Goal: Transaction & Acquisition: Purchase product/service

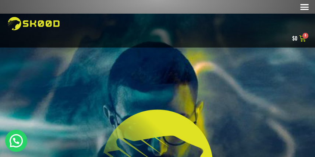
click at [298, 6] on div "Menú" at bounding box center [305, 7] width 14 height 14
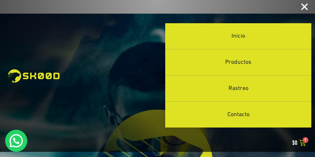
click at [298, 6] on div "Menú" at bounding box center [305, 7] width 14 height 14
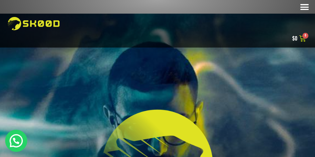
click at [298, 6] on div "Menú" at bounding box center [305, 7] width 14 height 14
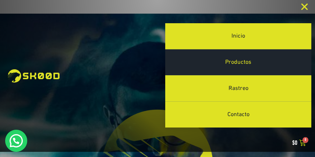
click at [229, 69] on link "Productos" at bounding box center [238, 62] width 146 height 26
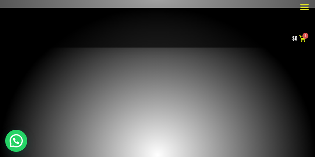
select select "recent"
